Goal: Navigation & Orientation: Find specific page/section

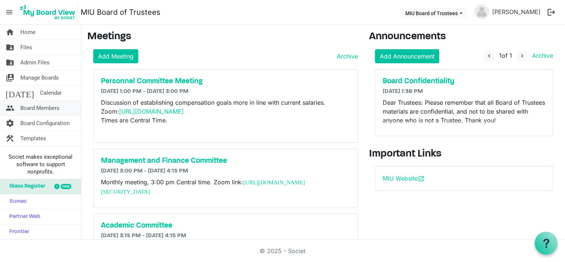
click at [37, 108] on span "Board Members" at bounding box center [39, 108] width 39 height 15
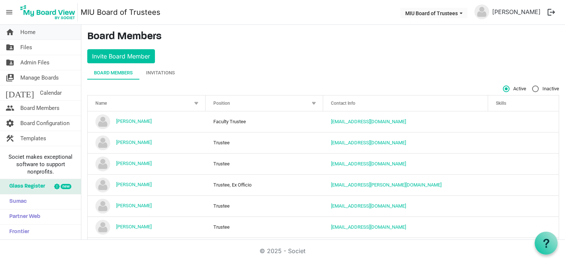
click at [33, 33] on span "Home" at bounding box center [27, 32] width 15 height 15
